Goal: Complete application form: Complete application form

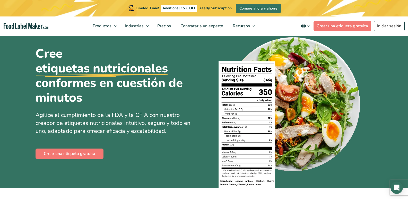
scroll to position [26, 0]
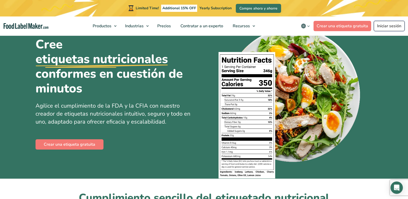
click at [394, 26] on link "Iniciar sesión" at bounding box center [388, 26] width 31 height 10
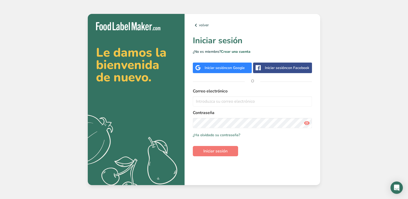
click at [236, 68] on span "con Google" at bounding box center [235, 67] width 19 height 5
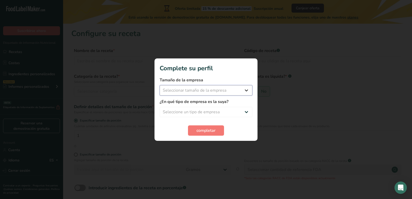
click at [223, 88] on select "Seleccionar tamaño de la empresa Menos de 10 empleados De 10 a 50 empleados De …" at bounding box center [205, 90] width 93 height 10
select select "1"
click at [159, 85] on select "Seleccionar tamaño de la empresa Menos de 10 empleados De 10 a 50 empleados De …" at bounding box center [205, 90] width 93 height 10
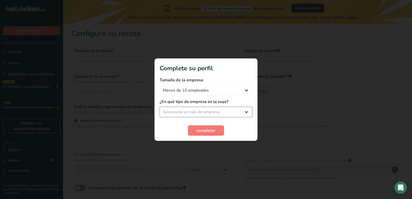
click at [220, 113] on select "Seleccione un tipo de empresa Fabricante de alimentos envasados Restaurante y c…" at bounding box center [205, 112] width 93 height 10
select select "8"
click at [159, 107] on select "Seleccione un tipo de empresa Fabricante de alimentos envasados Restaurante y c…" at bounding box center [205, 112] width 93 height 10
click at [215, 131] on span "completar" at bounding box center [205, 130] width 19 height 6
